Goal: Transaction & Acquisition: Book appointment/travel/reservation

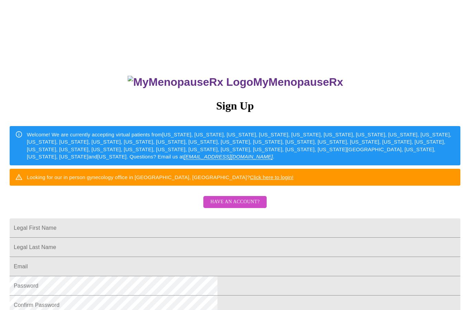
click at [224, 206] on span "Have an account?" at bounding box center [234, 202] width 49 height 9
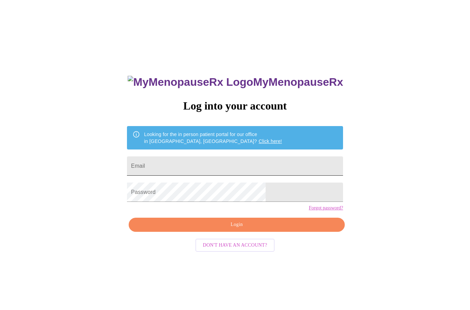
click at [192, 171] on input "Email" at bounding box center [235, 165] width 216 height 19
type input "[EMAIL_ADDRESS][DOMAIN_NAME]"
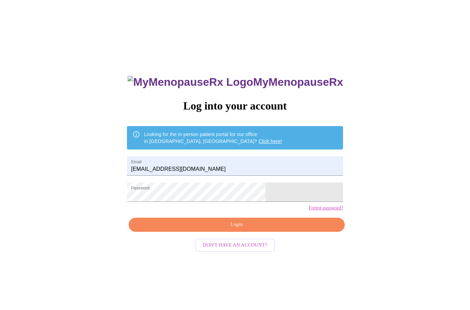
click at [211, 232] on button "Login" at bounding box center [237, 225] width 216 height 14
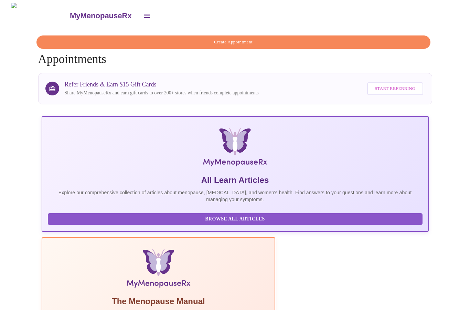
click at [198, 38] on span "Create Appointment" at bounding box center [233, 42] width 378 height 8
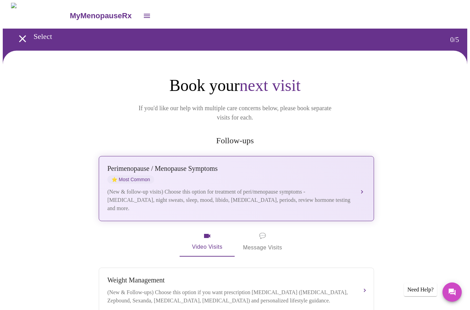
click at [347, 177] on div "[MEDICAL_DATA] / Menopause Symptoms ⭐ Most Common (New & follow-up visits) Choo…" at bounding box center [236, 189] width 258 height 48
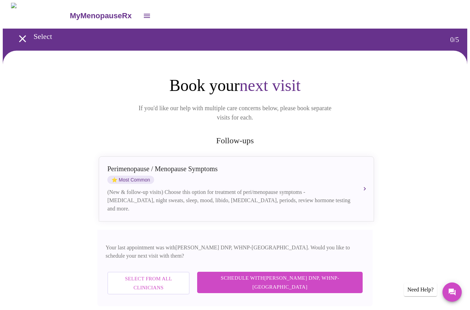
click at [295, 273] on span "Schedule with [PERSON_NAME] DNP, WHNP-BC" at bounding box center [280, 282] width 152 height 18
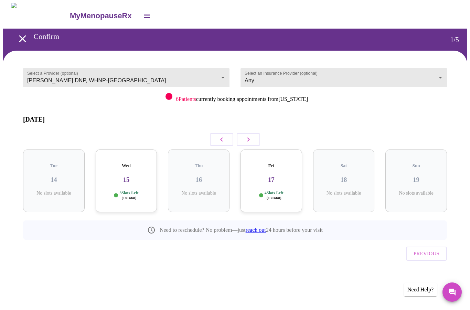
click at [249, 135] on icon "button" at bounding box center [248, 139] width 8 height 8
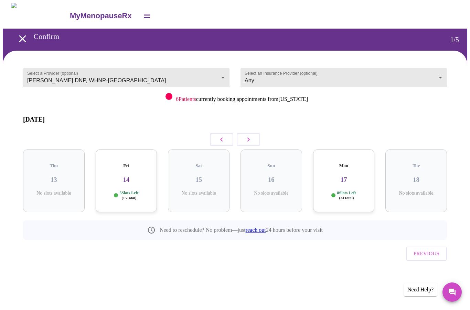
click at [249, 135] on icon "button" at bounding box center [248, 139] width 8 height 8
click at [250, 137] on icon "button" at bounding box center [249, 139] width 2 height 4
click at [52, 176] on h3 "01" at bounding box center [54, 180] width 51 height 8
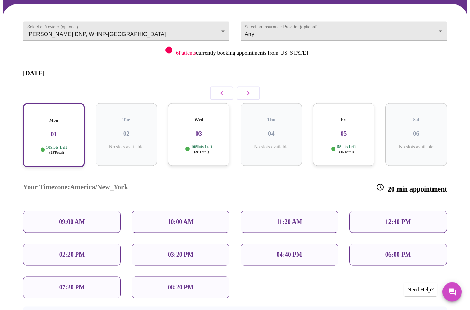
scroll to position [46, 0]
click at [76, 251] on p "02:20 PM" at bounding box center [71, 254] width 25 height 7
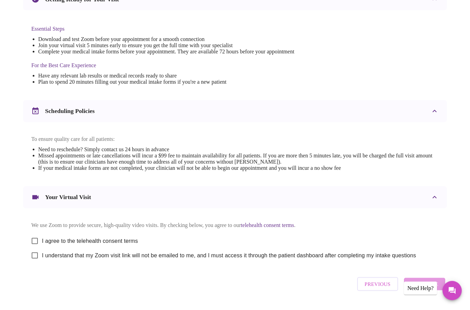
scroll to position [157, 0]
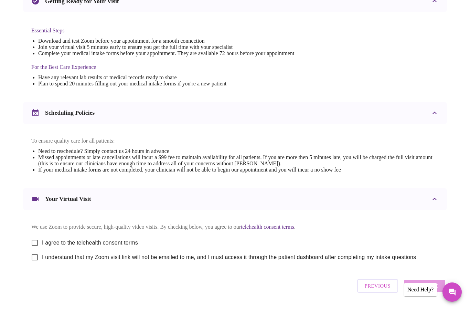
click at [51, 247] on span "I agree to the telehealth consent terms" at bounding box center [90, 243] width 96 height 8
click at [42, 250] on input "I agree to the telehealth consent terms" at bounding box center [35, 243] width 14 height 14
checkbox input "true"
click at [42, 264] on input "I understand that my Zoom visit link will not be emailed to me, and I must acce…" at bounding box center [35, 257] width 14 height 14
checkbox input "true"
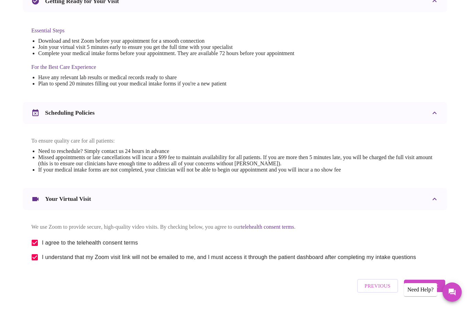
click at [423, 290] on span "Continue" at bounding box center [425, 285] width 28 height 9
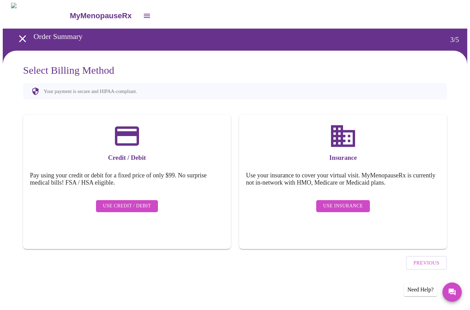
click at [341, 202] on span "Use Insurance" at bounding box center [343, 206] width 40 height 9
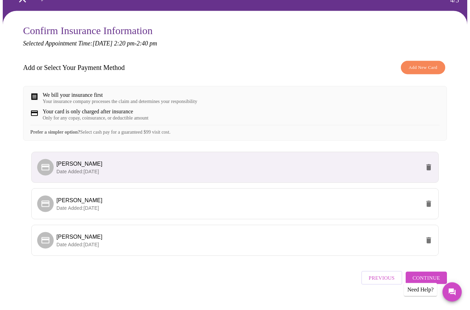
scroll to position [40, 0]
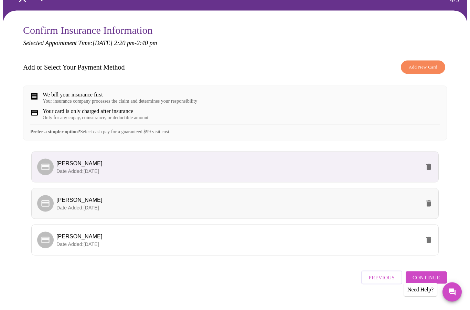
click at [102, 204] on span "[PERSON_NAME]" at bounding box center [238, 200] width 364 height 8
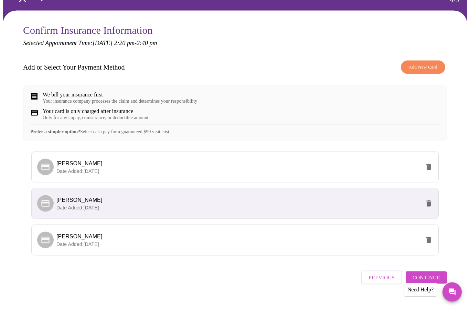
scroll to position [58, 0]
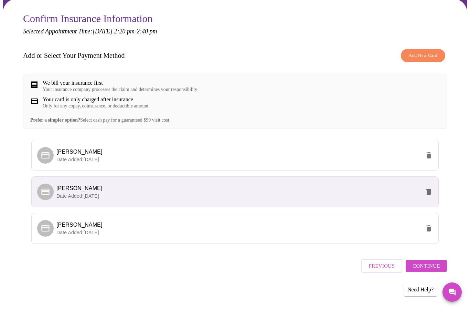
click at [420, 270] on span "Continue" at bounding box center [427, 265] width 28 height 9
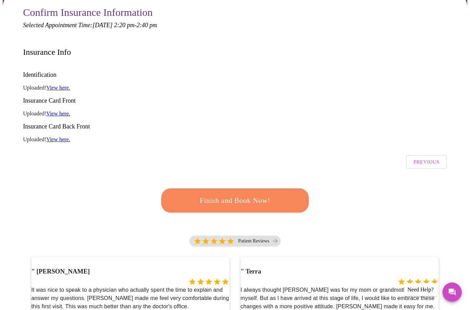
click at [230, 194] on span "Finish and Book Now!" at bounding box center [235, 200] width 134 height 13
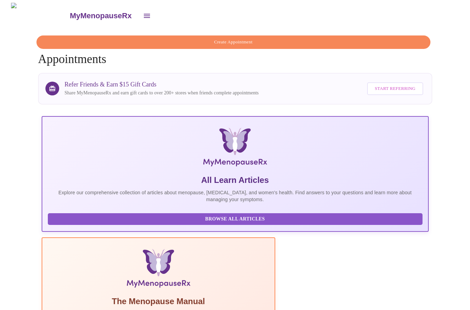
drag, startPoint x: 77, startPoint y: 286, endPoint x: 109, endPoint y: 273, distance: 34.7
copy div "[DATE] 2:20pm - 2:40pm EST With [PERSON_NAME] DNP, WHNP-[GEOGRAPHIC_DATA]"
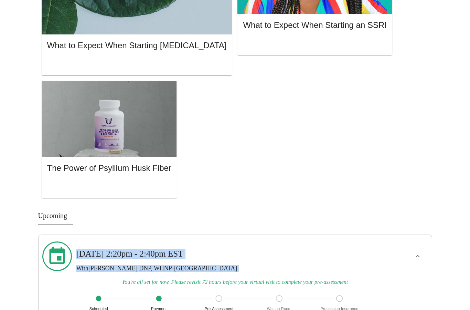
scroll to position [629, 0]
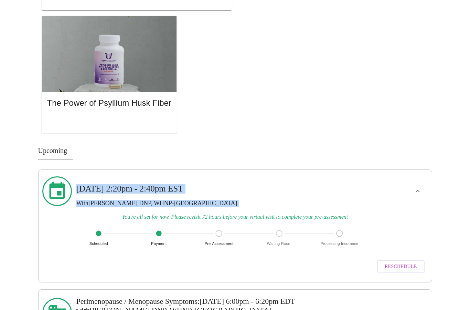
click at [223, 310] on div "MyMenopauseRx Create Appointment Appointments Refer Friends & Earn $15 Gift Car…" at bounding box center [235, 138] width 465 height 1529
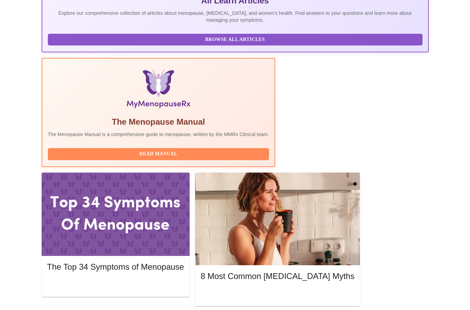
scroll to position [0, 0]
